Goal: Transaction & Acquisition: Purchase product/service

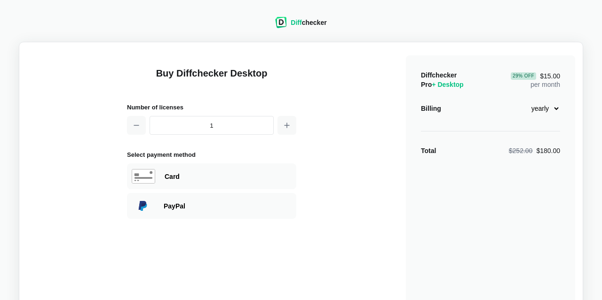
click at [519, 101] on select "monthly yearly" at bounding box center [539, 109] width 40 height 16
select select "desktop-monthly-21"
click option "monthly" at bounding box center [0, 0] width 0 height 0
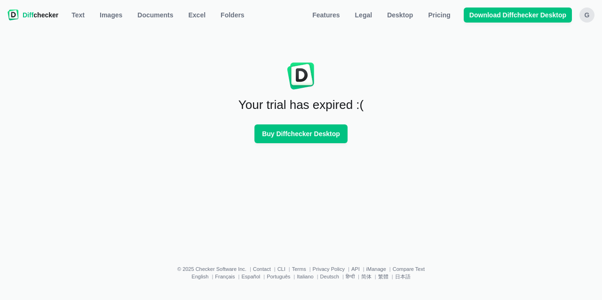
click at [588, 17] on div "G" at bounding box center [586, 15] width 15 height 15
click at [525, 99] on button "Sign out" at bounding box center [550, 103] width 81 height 15
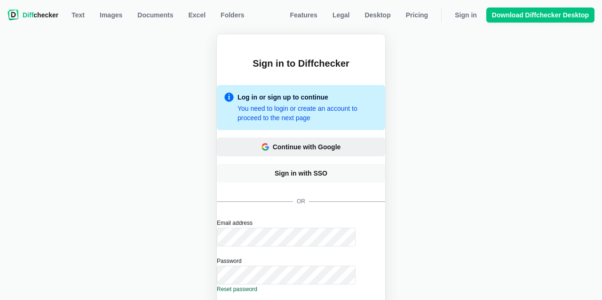
click at [307, 153] on button "Continue with Google" at bounding box center [301, 147] width 168 height 19
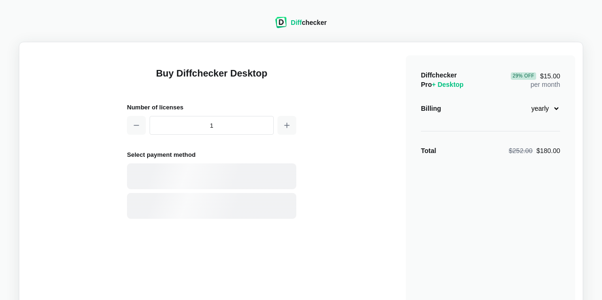
select select "desktop-yearly-180"
click at [233, 123] on input "1" at bounding box center [211, 125] width 124 height 19
click at [232, 176] on div "Card" at bounding box center [228, 176] width 127 height 9
select select "[GEOGRAPHIC_DATA]"
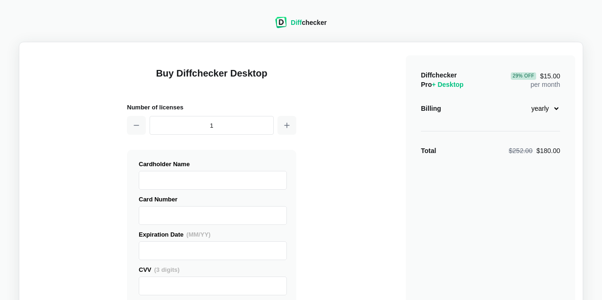
click at [519, 101] on select "monthly yearly" at bounding box center [539, 109] width 40 height 16
select select "desktop-monthly-21"
click option "monthly" at bounding box center [0, 0] width 0 height 0
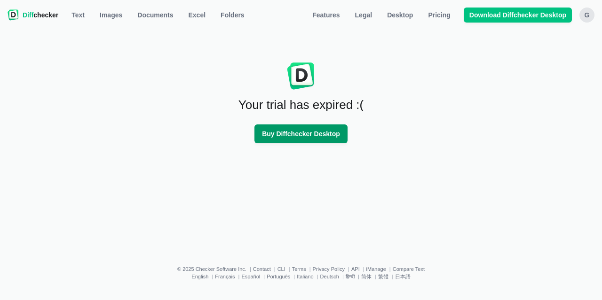
click at [287, 134] on span "Buy Diffchecker Desktop" at bounding box center [301, 133] width 82 height 9
select select "desktop-yearly-180"
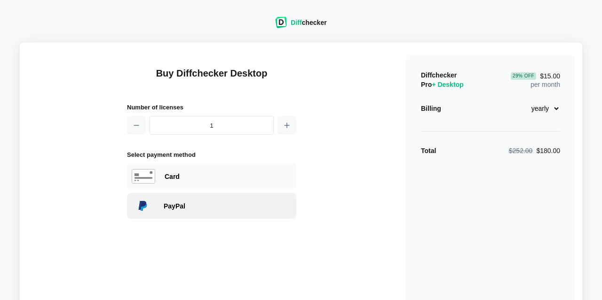
click at [265, 207] on div "PayPal" at bounding box center [228, 206] width 128 height 9
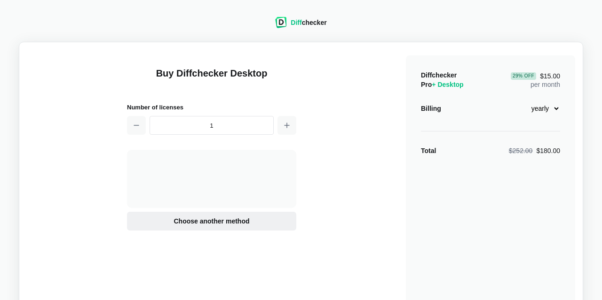
click at [232, 216] on button "Choose another method" at bounding box center [211, 221] width 169 height 19
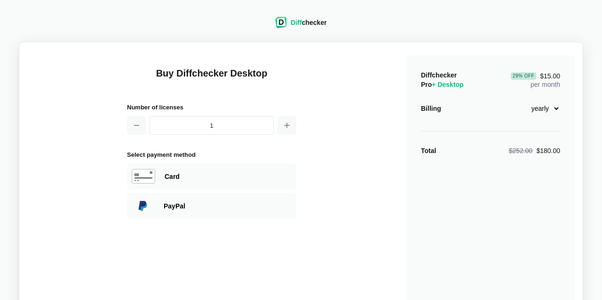
click at [232, 216] on div "PayPal" at bounding box center [211, 206] width 169 height 26
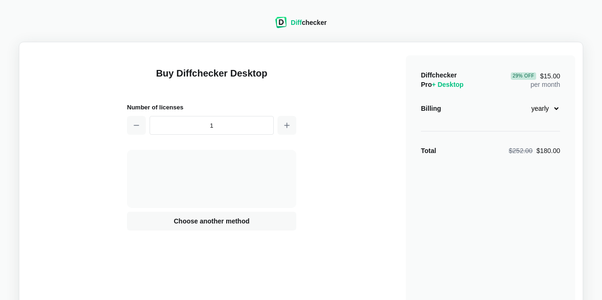
click at [519, 101] on select "monthly yearly" at bounding box center [539, 109] width 40 height 16
click at [332, 132] on div "Buy Diffchecker Desktop Number of licenses 1 Visa MasterCard Union Pay American…" at bounding box center [301, 222] width 548 height 344
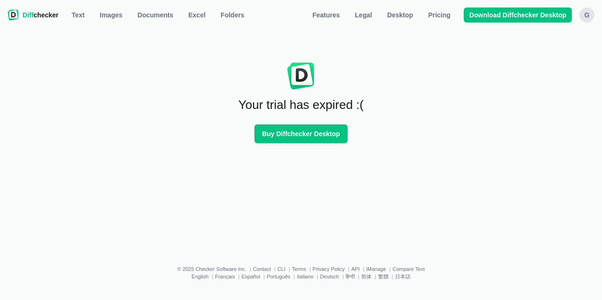
click at [592, 15] on div "G" at bounding box center [586, 15] width 15 height 15
click at [540, 106] on button "Sign out" at bounding box center [550, 103] width 81 height 15
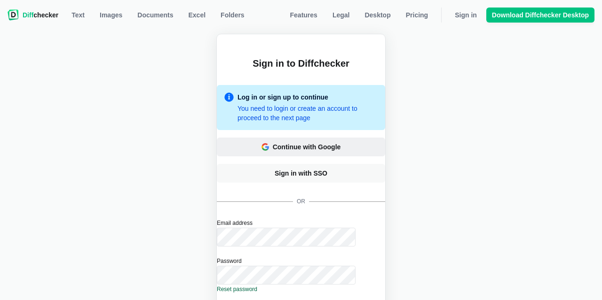
click at [325, 148] on div "Continue with Google" at bounding box center [307, 146] width 68 height 9
